Goal: Information Seeking & Learning: Learn about a topic

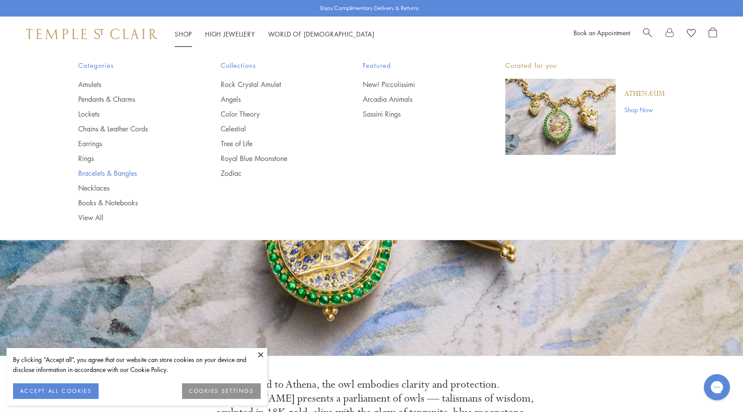
click at [93, 173] on link "Bracelets & Bangles" at bounding box center [132, 173] width 108 height 10
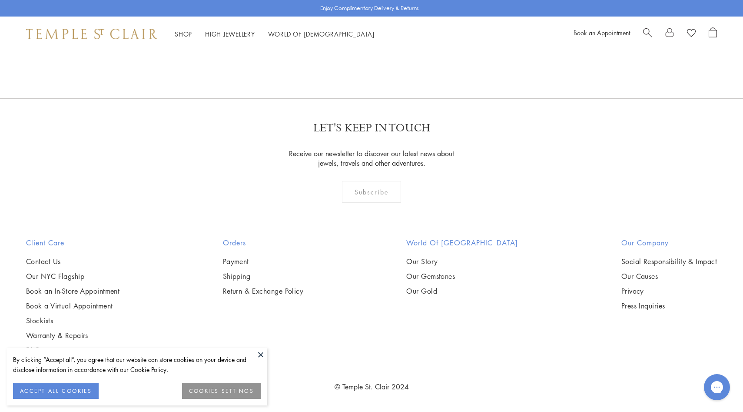
scroll to position [1724, 0]
drag, startPoint x: 163, startPoint y: 236, endPoint x: 490, endPoint y: 13, distance: 395.6
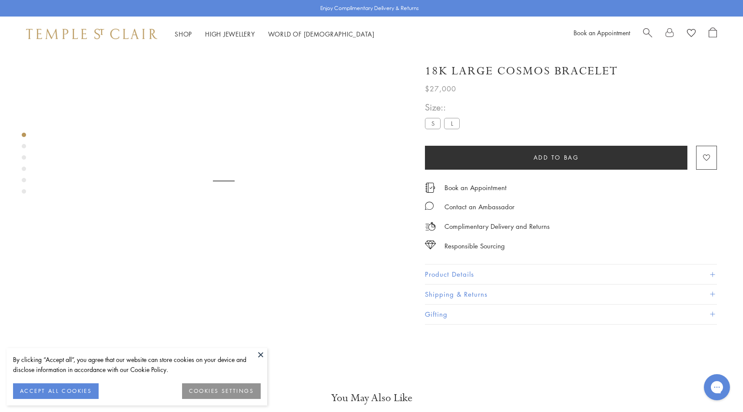
scroll to position [51, 0]
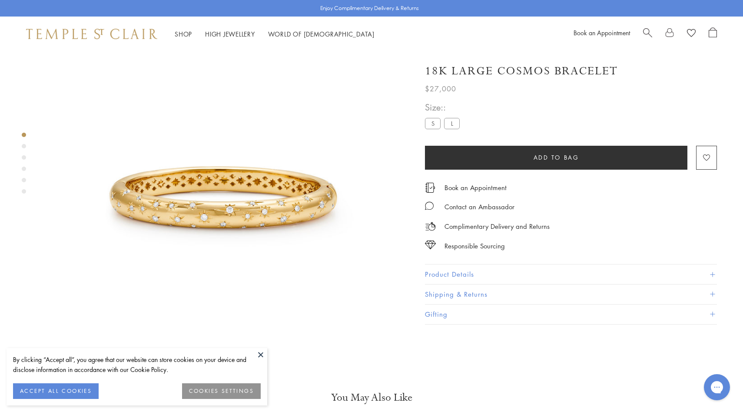
click at [457, 271] on button "Product Details" at bounding box center [571, 274] width 292 height 20
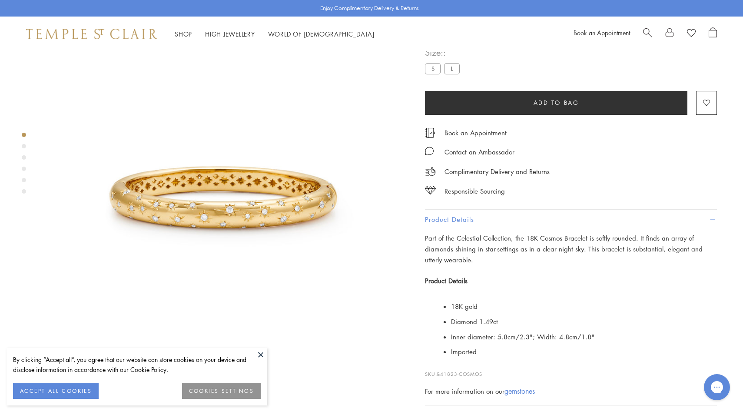
scroll to position [236, 0]
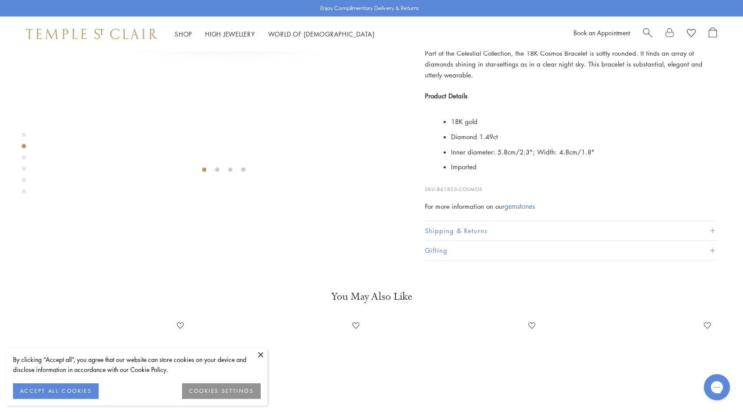
drag, startPoint x: 491, startPoint y: 336, endPoint x: 445, endPoint y: 336, distance: 46.5
click at [445, 193] on p "SKU: B41823-COSMOS" at bounding box center [571, 185] width 292 height 17
drag, startPoint x: 438, startPoint y: 338, endPoint x: 497, endPoint y: 339, distance: 58.7
click at [498, 193] on p "SKU: B41823-COSMOS" at bounding box center [571, 185] width 292 height 17
copy span "B41823-COSMOS"
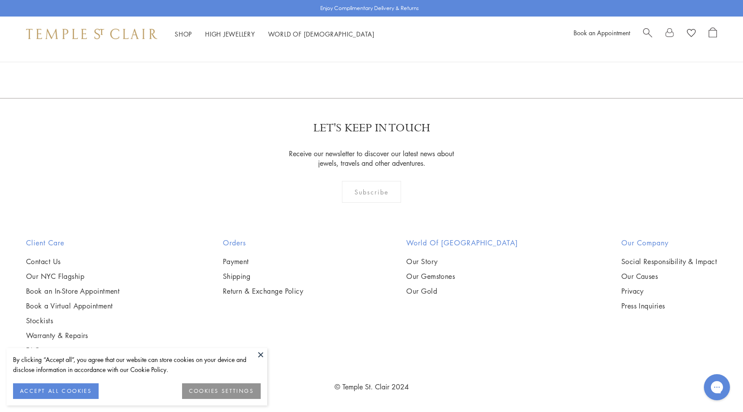
scroll to position [3374, 0]
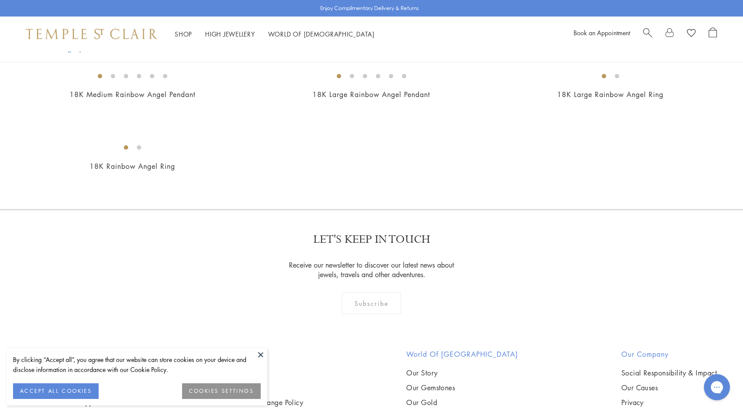
scroll to position [512, 0]
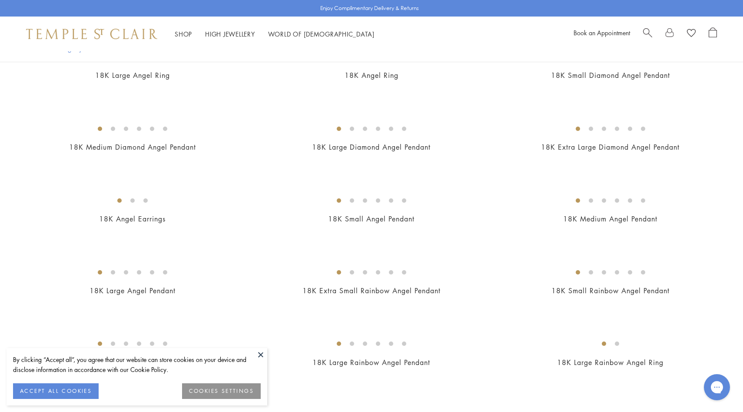
scroll to position [300, 0]
click at [0, 0] on img at bounding box center [0, 0] width 0 height 0
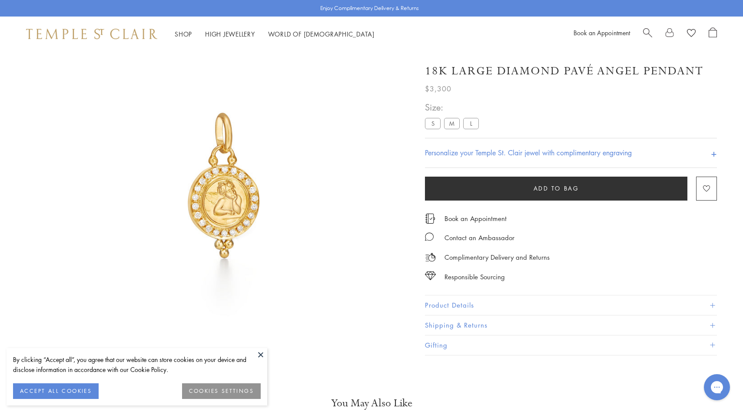
scroll to position [51, 0]
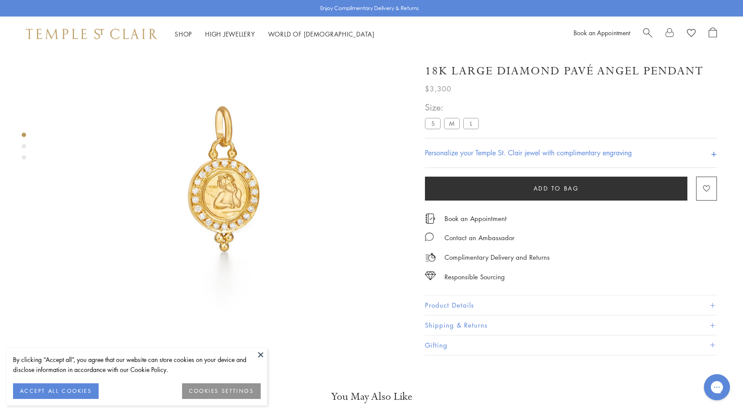
click at [448, 115] on div "Size: S M L" at bounding box center [453, 115] width 57 height 31
click at [448, 118] on label "M" at bounding box center [452, 123] width 16 height 11
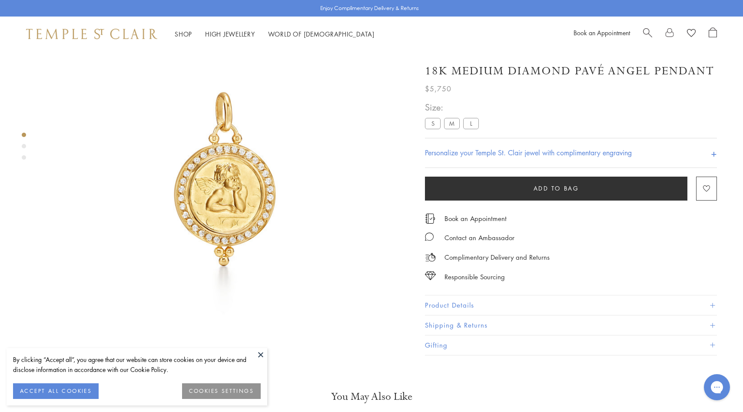
click at [472, 118] on label "L" at bounding box center [471, 123] width 16 height 11
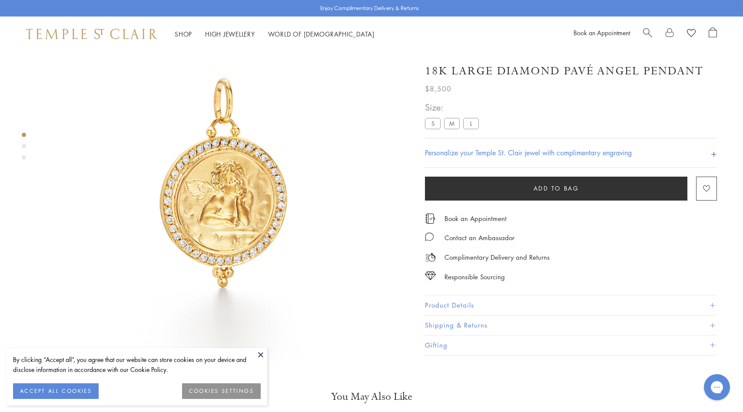
click at [438, 122] on label "S" at bounding box center [433, 123] width 16 height 11
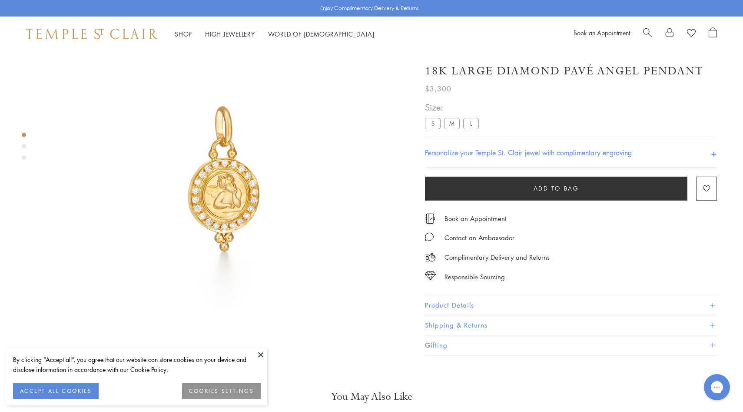
click at [456, 307] on button "Product Details" at bounding box center [571, 305] width 292 height 20
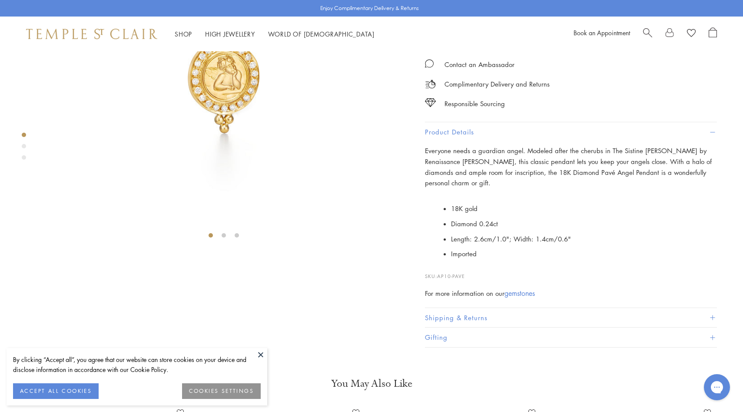
scroll to position [184, 0]
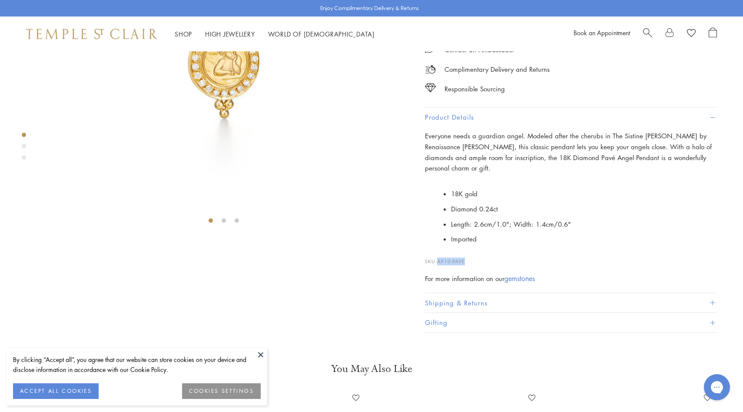
drag, startPoint x: 472, startPoint y: 343, endPoint x: 438, endPoint y: 340, distance: 33.6
click at [438, 265] on p "SKU: AP10-PAVE" at bounding box center [571, 257] width 292 height 17
copy span "AP10-PAVE"
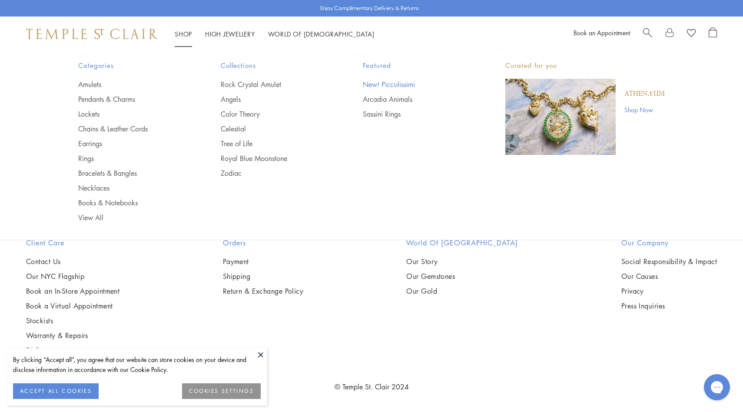
click at [380, 85] on link "New! Piccolissimi" at bounding box center [417, 85] width 108 height 10
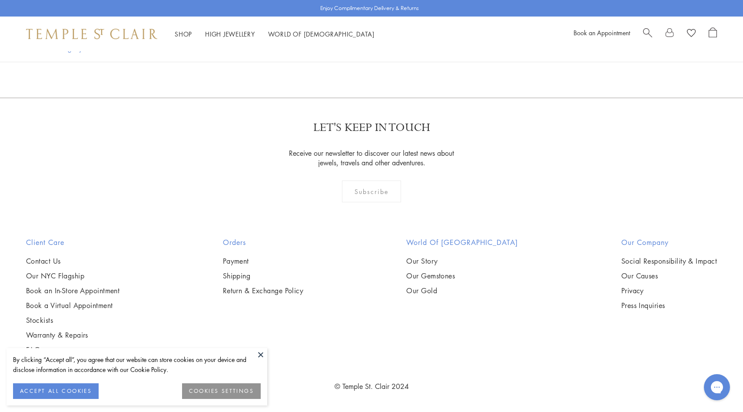
scroll to position [2597, 0]
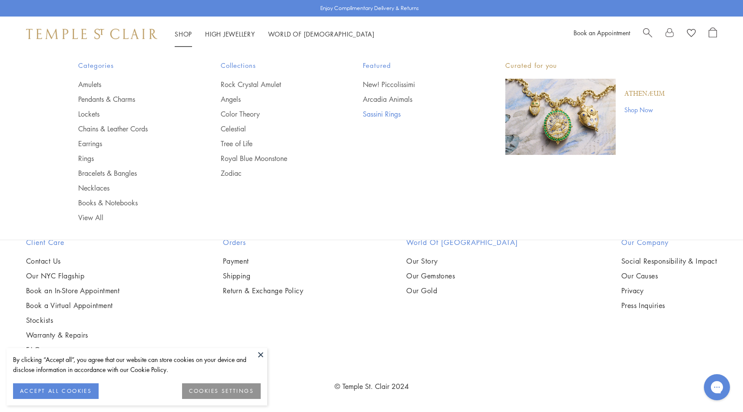
click at [389, 117] on link "Sassini Rings" at bounding box center [417, 114] width 108 height 10
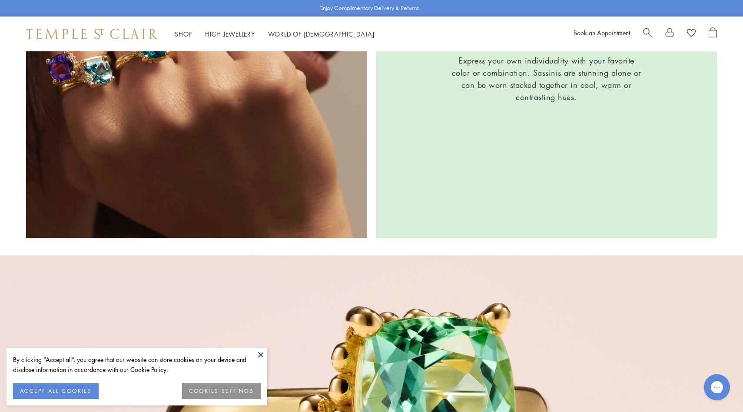
scroll to position [1794, 0]
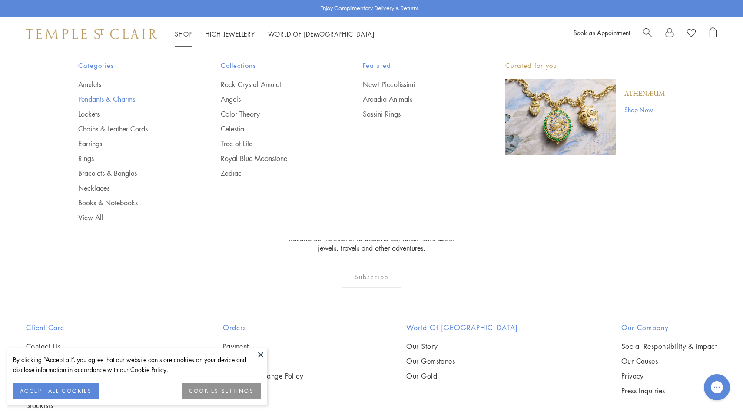
click at [121, 98] on link "Pendants & Charms" at bounding box center [132, 99] width 108 height 10
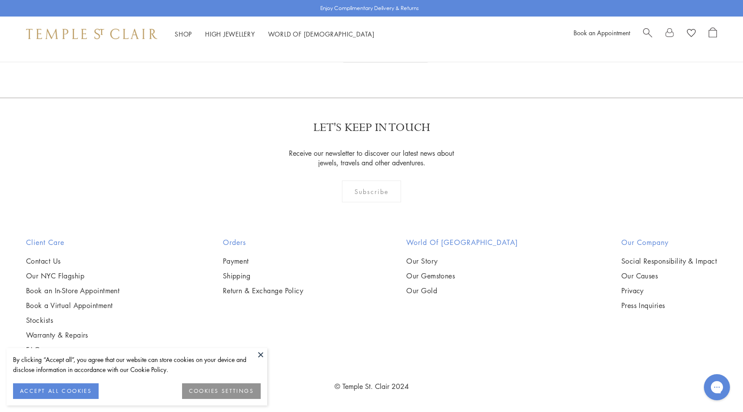
scroll to position [6120, 0]
